Goal: Answer question/provide support

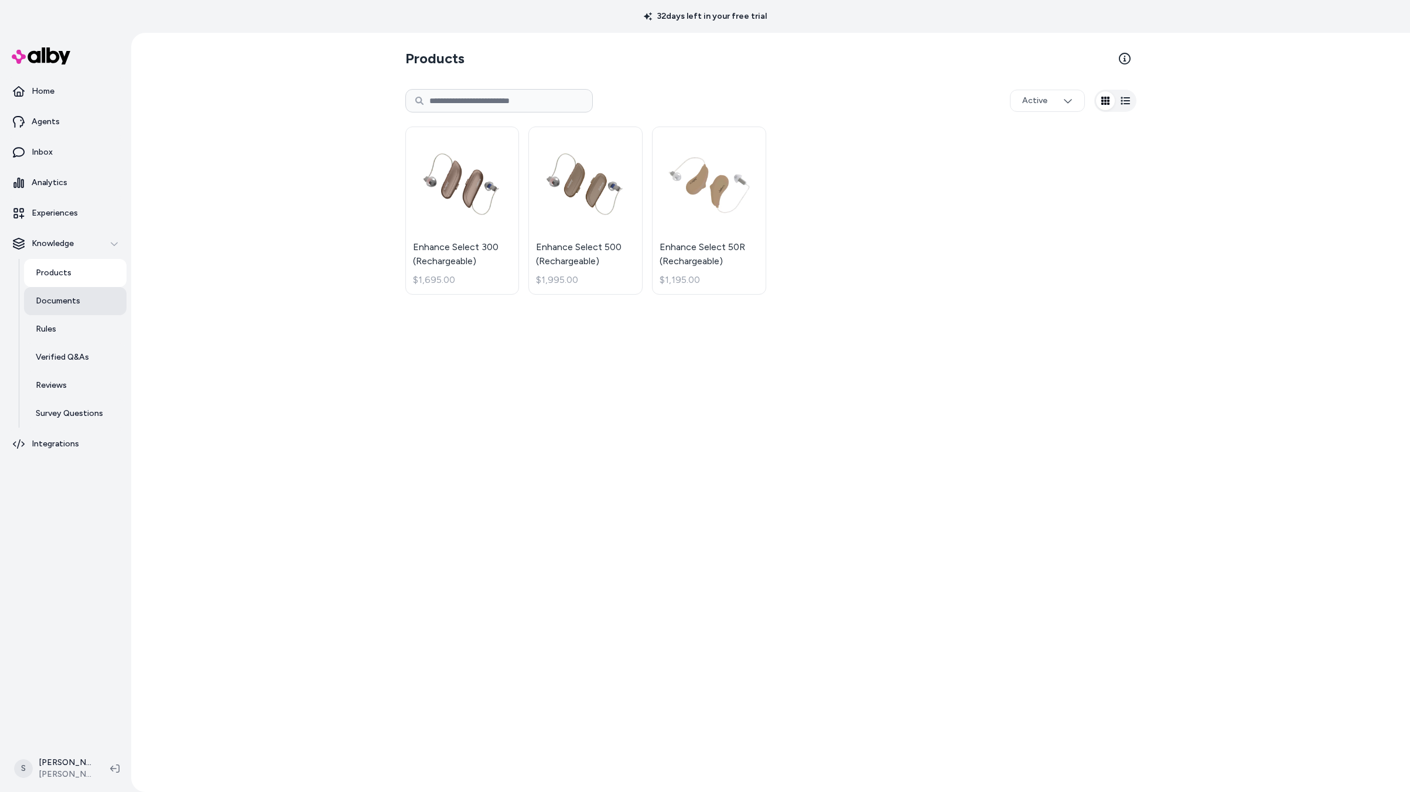
click at [70, 305] on p "Documents" at bounding box center [58, 301] width 45 height 12
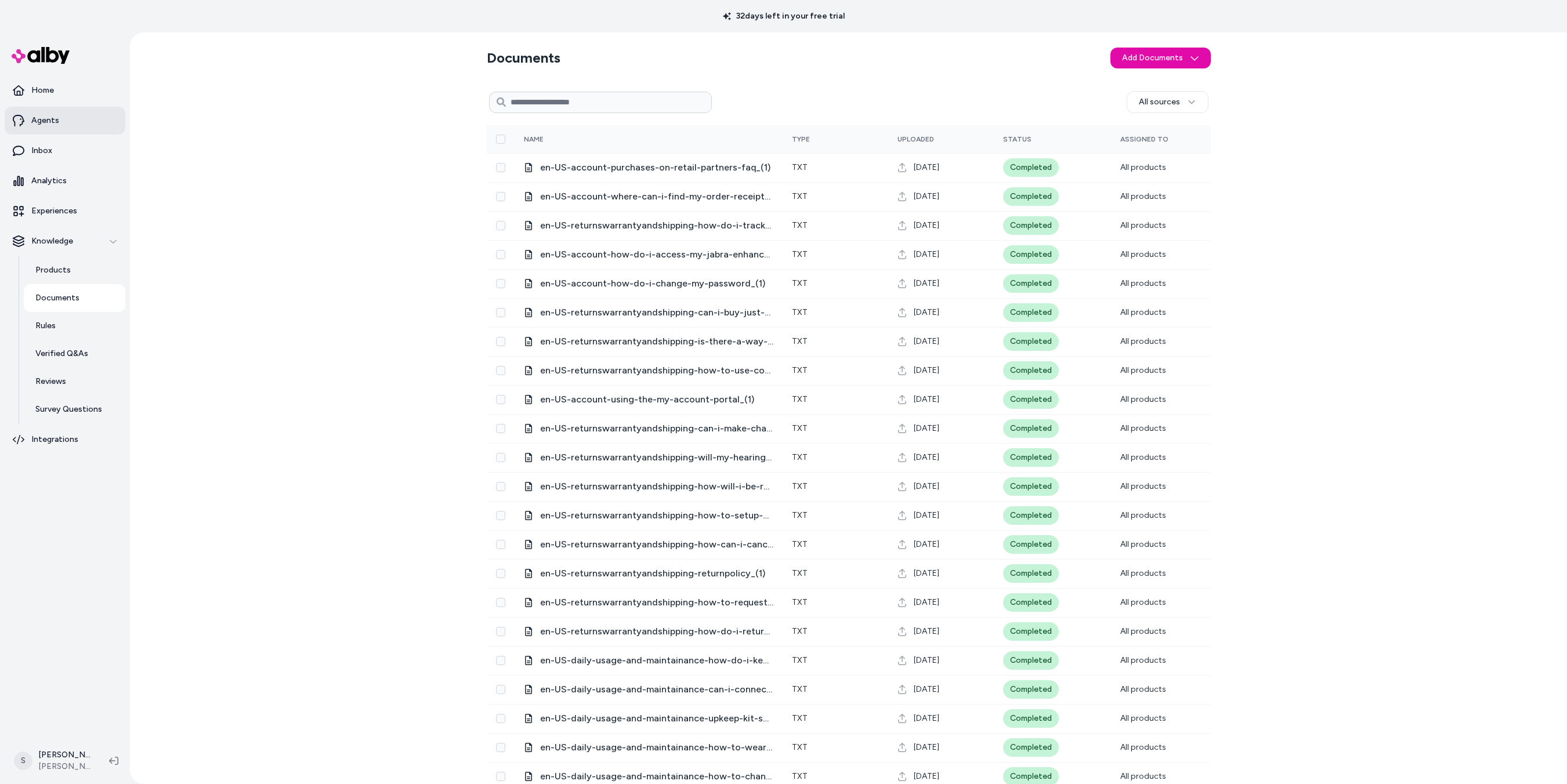
click at [38, 120] on p "Agents" at bounding box center [46, 121] width 28 height 12
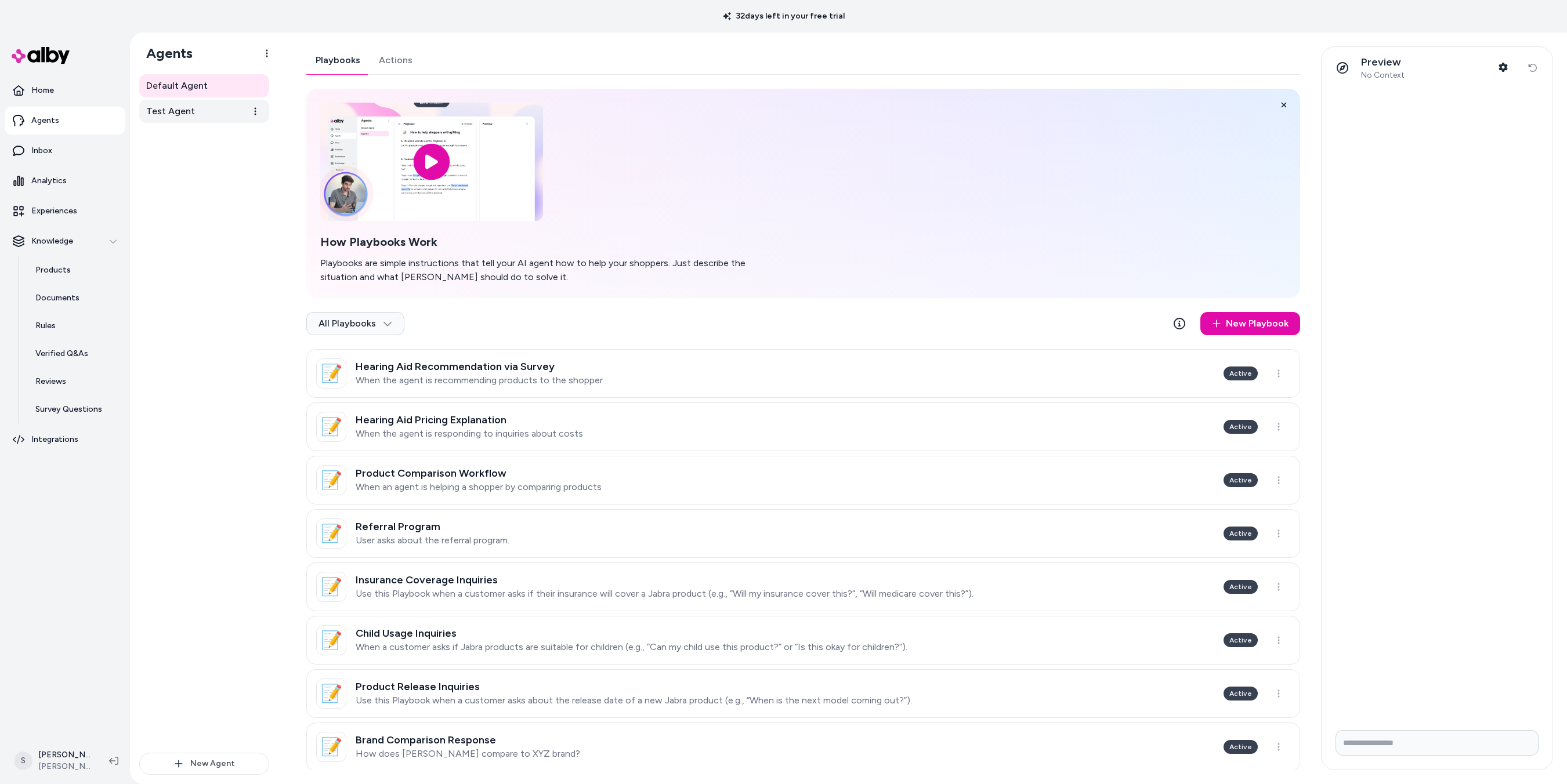
click at [176, 108] on span "Test Agent" at bounding box center [170, 111] width 49 height 14
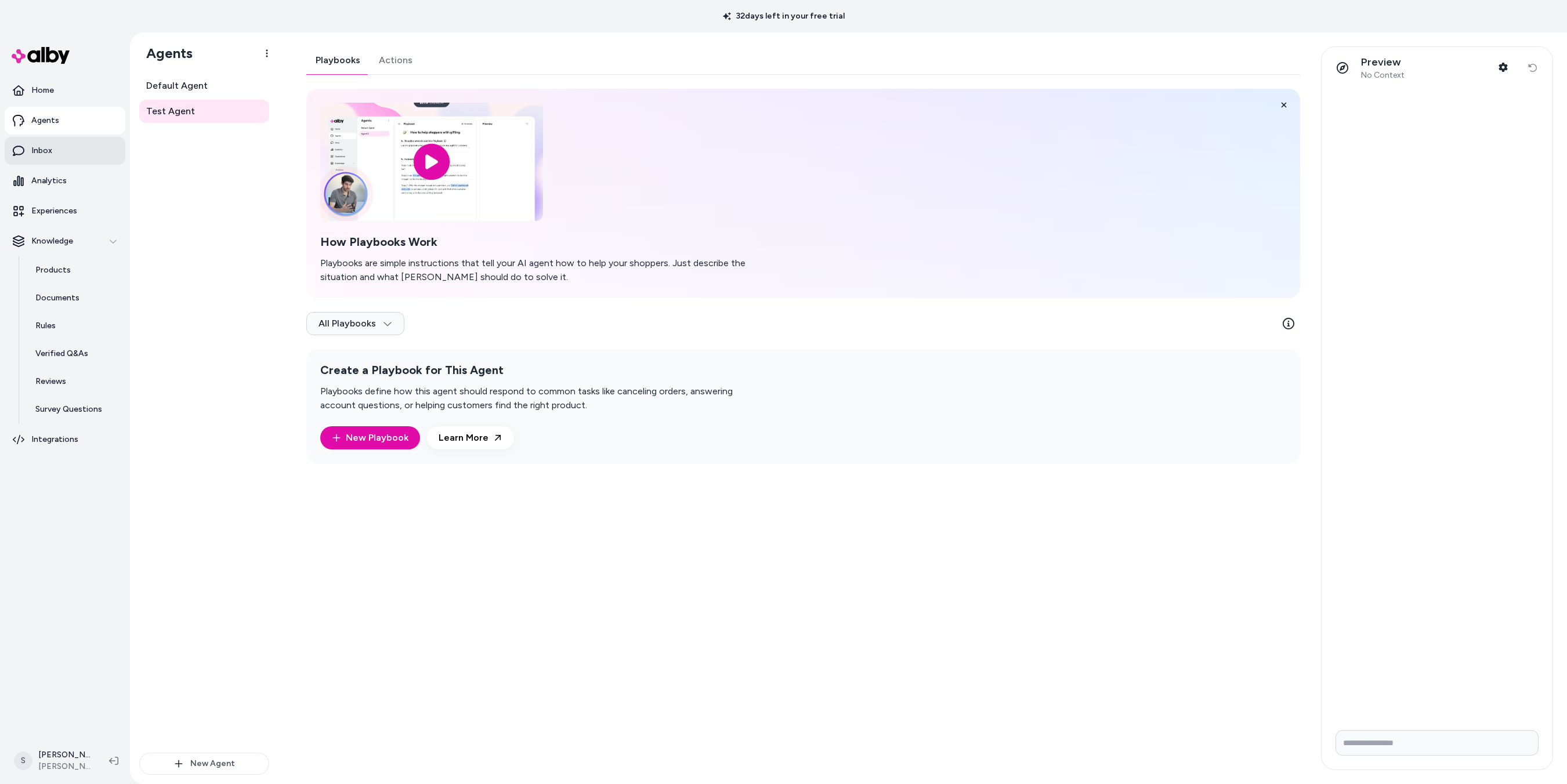
click at [45, 152] on p "Inbox" at bounding box center [42, 150] width 21 height 12
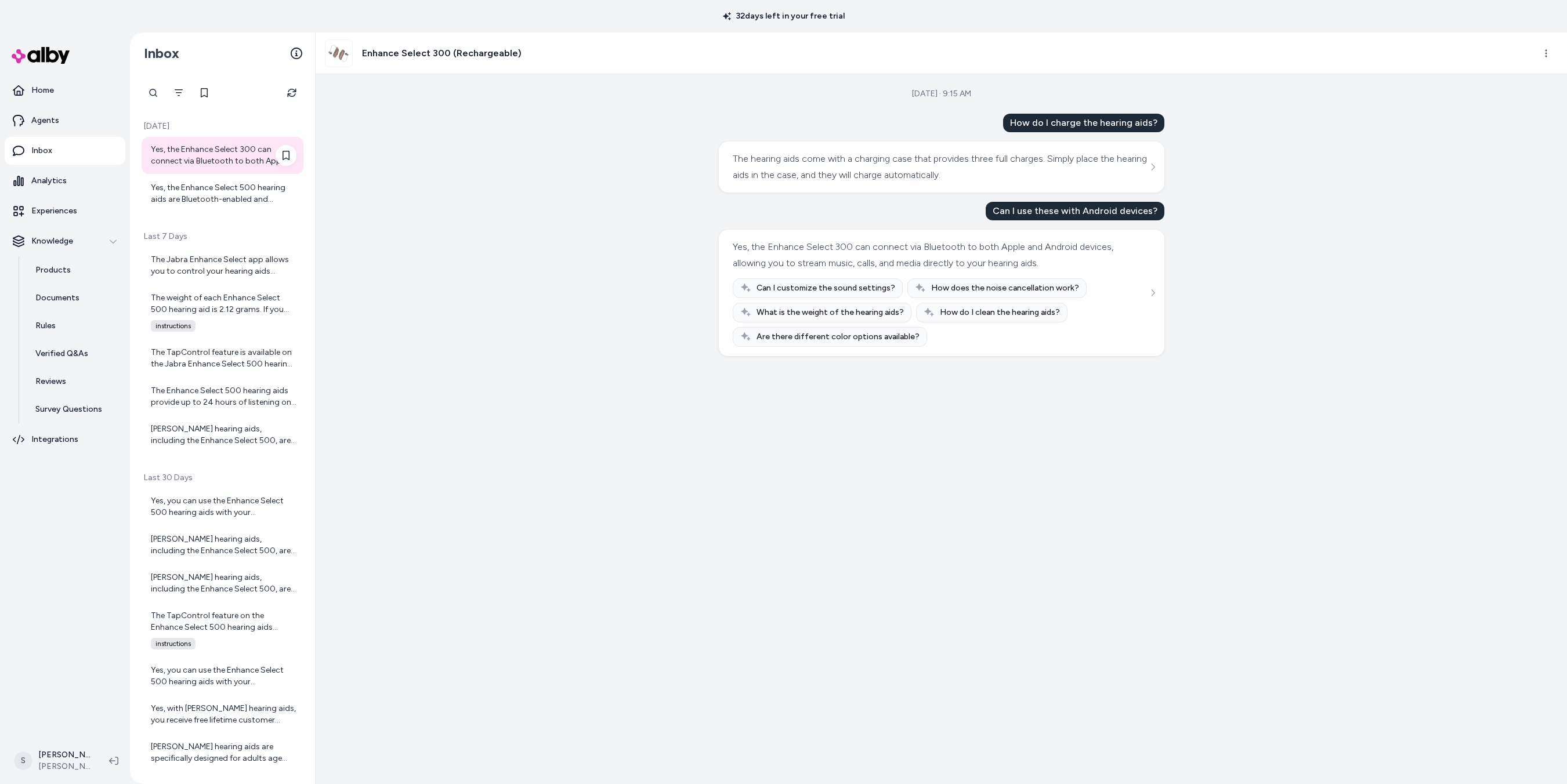
click at [187, 154] on div "Yes, the Enhance Select 300 can connect via Bluetooth to both Apple and Android…" at bounding box center [223, 154] width 146 height 23
click at [226, 193] on div "Yes, the Enhance Select 500 hearing aids are Bluetooth-enabled and compatible w…" at bounding box center [223, 193] width 146 height 23
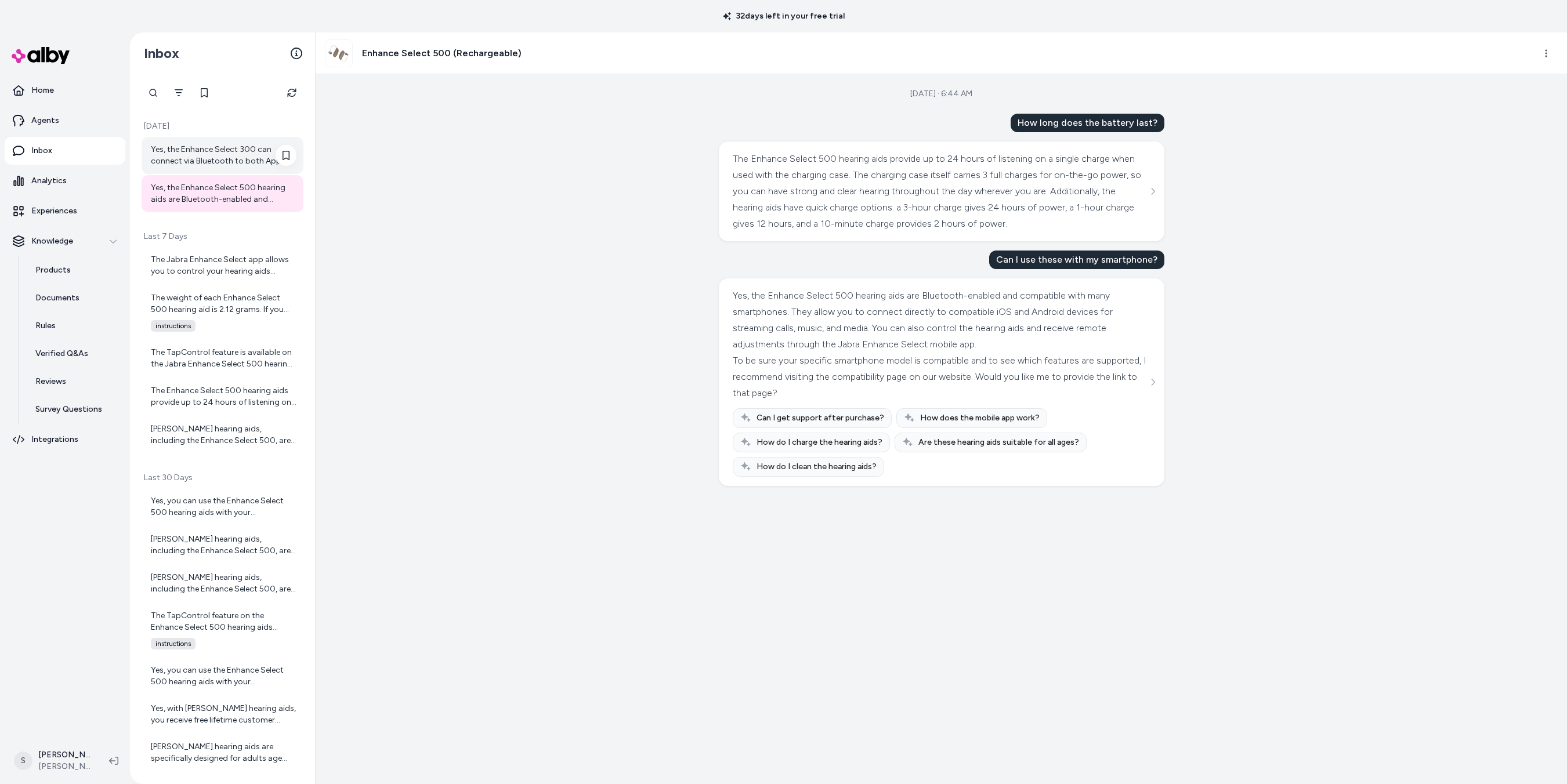
click at [217, 159] on div "Yes, the Enhance Select 300 can connect via Bluetooth to both Apple and Android…" at bounding box center [223, 154] width 146 height 23
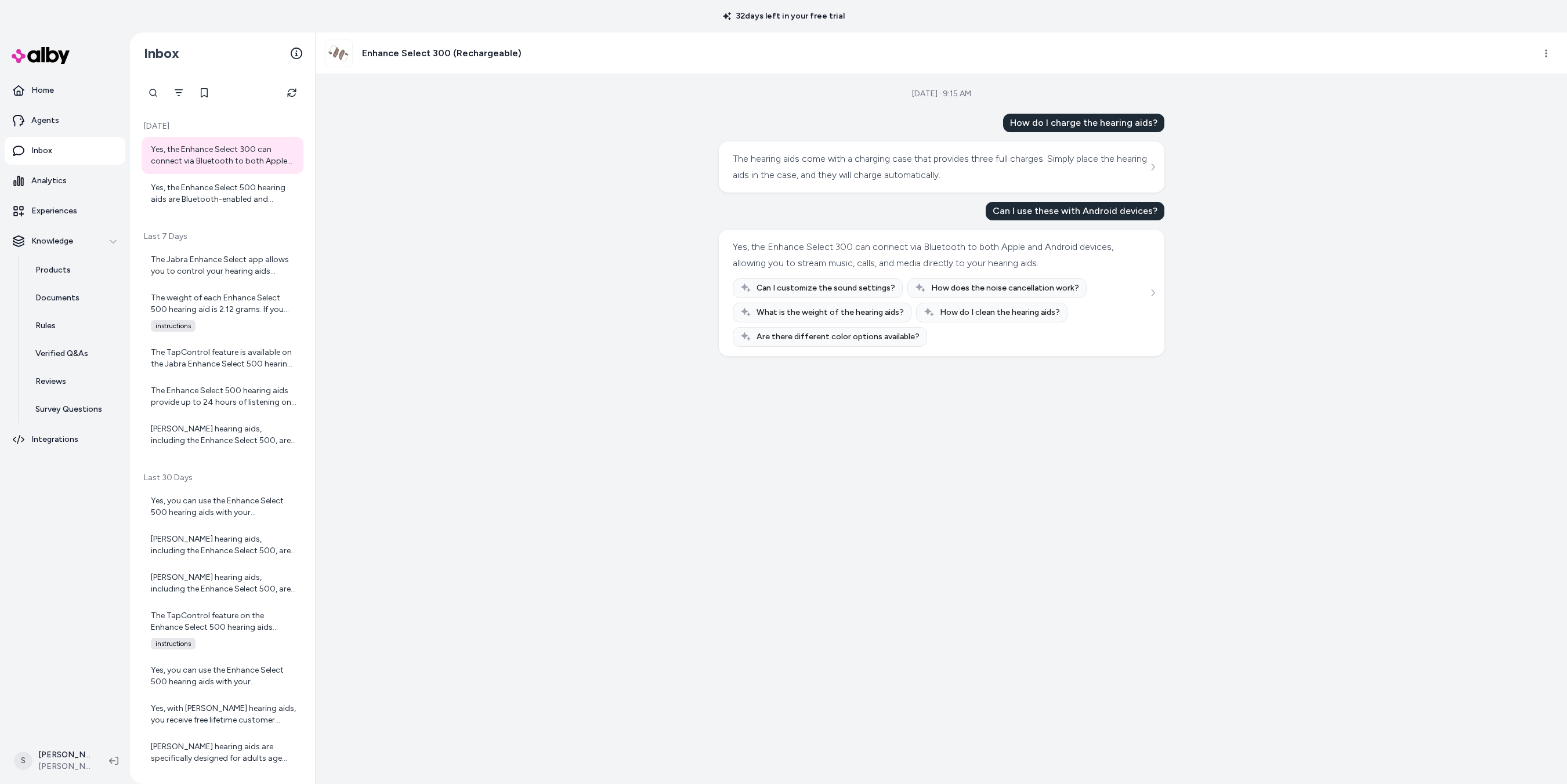
click at [1335, 152] on div "[DATE] · 9:15 AM How do I charge the hearing aids? The hearing aids come with a…" at bounding box center [942, 429] width 1252 height 710
click at [1157, 293] on button "See more" at bounding box center [1153, 293] width 14 height 14
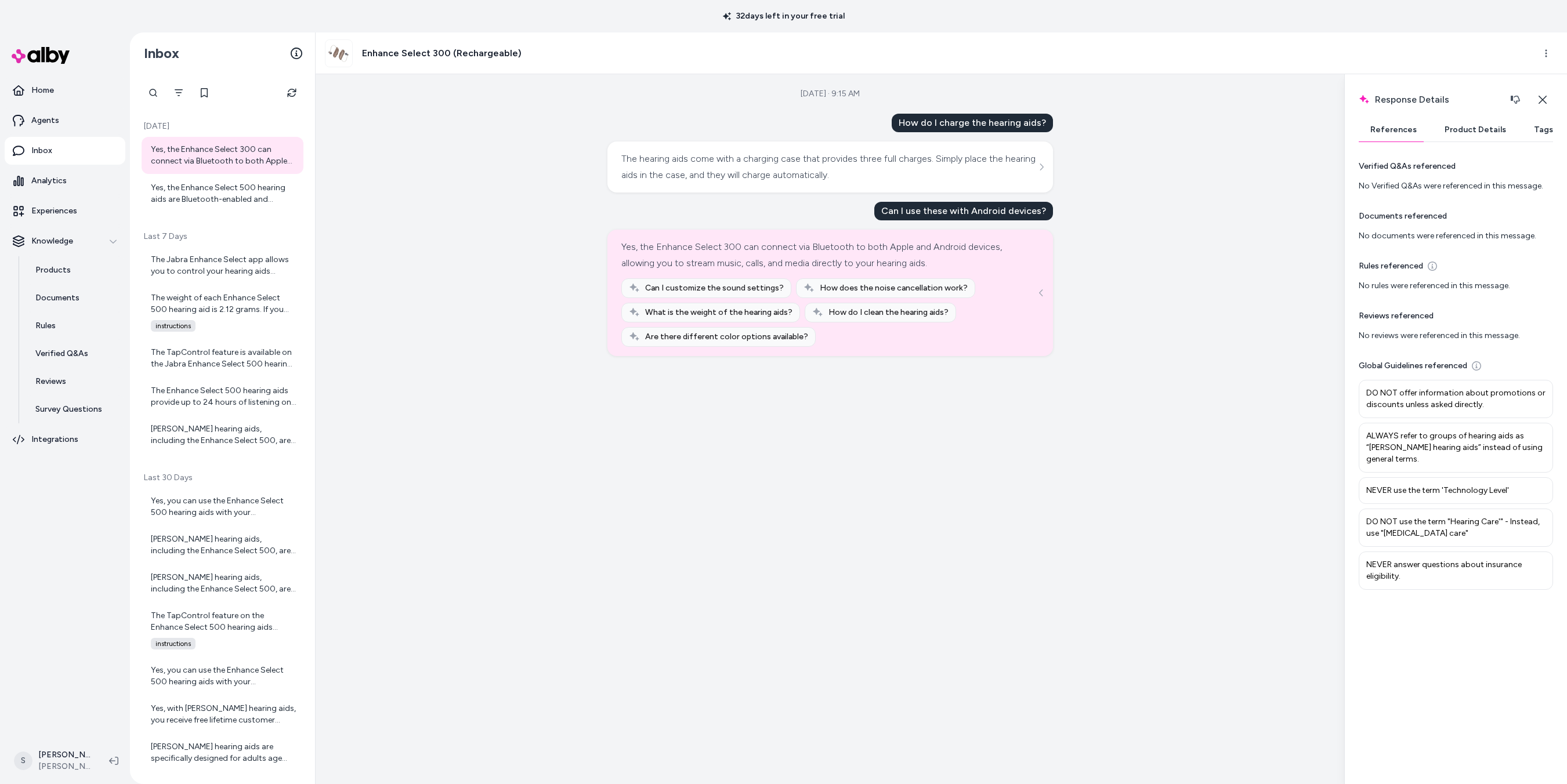
click at [1397, 129] on button "Product Details" at bounding box center [1476, 130] width 85 height 23
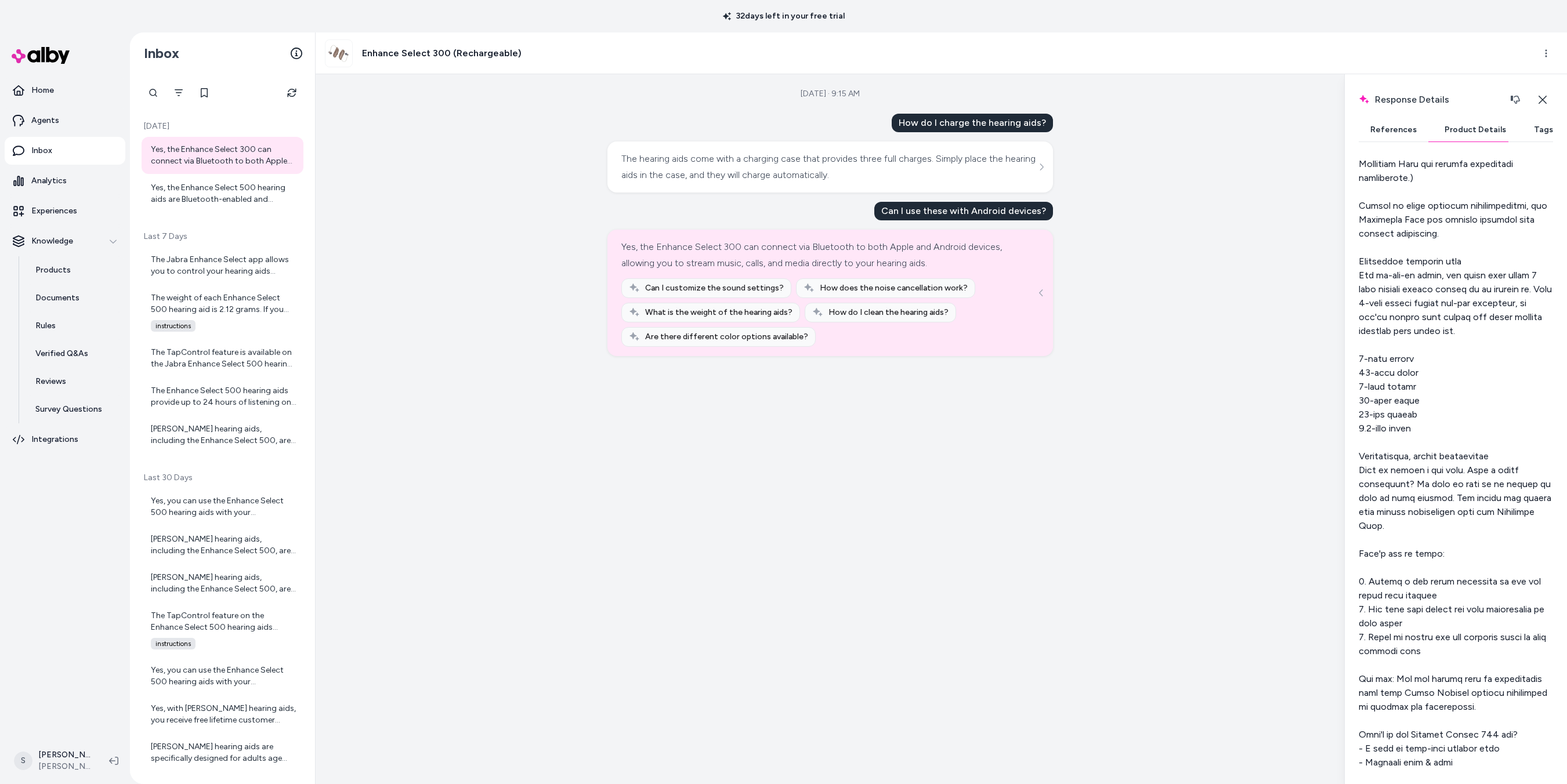
scroll to position [2308, 0]
